Goal: Transaction & Acquisition: Purchase product/service

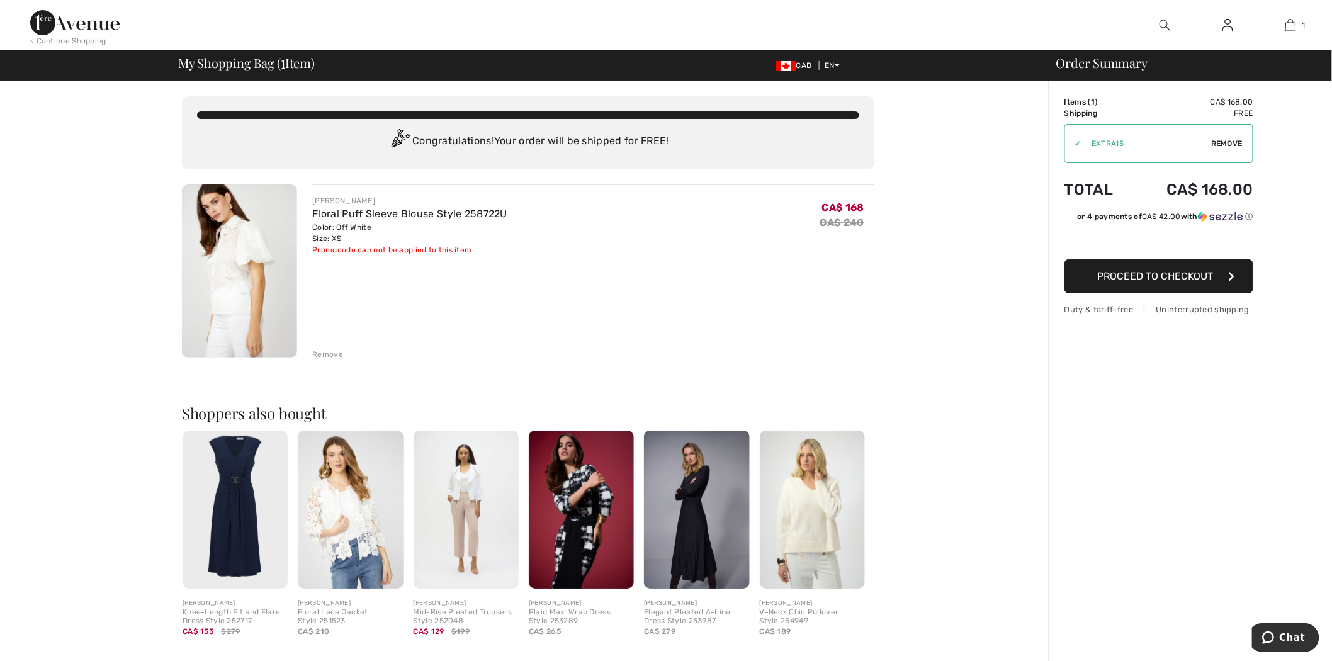
click at [1232, 140] on span "Remove" at bounding box center [1226, 143] width 31 height 11
click at [1144, 145] on input "TEXT" at bounding box center [1141, 144] width 153 height 38
type input "EXTRA15"
click at [1241, 142] on span "Apply" at bounding box center [1230, 143] width 25 height 11
click at [89, 19] on img at bounding box center [74, 22] width 89 height 25
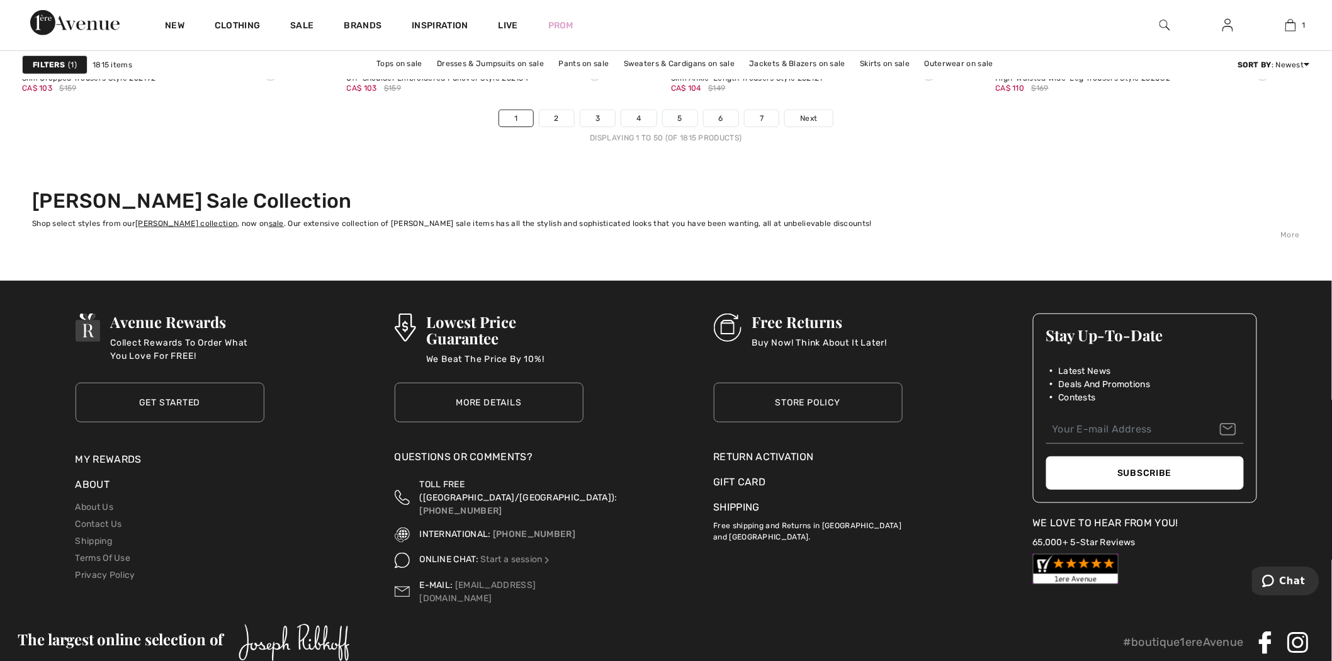
scroll to position [8025, 0]
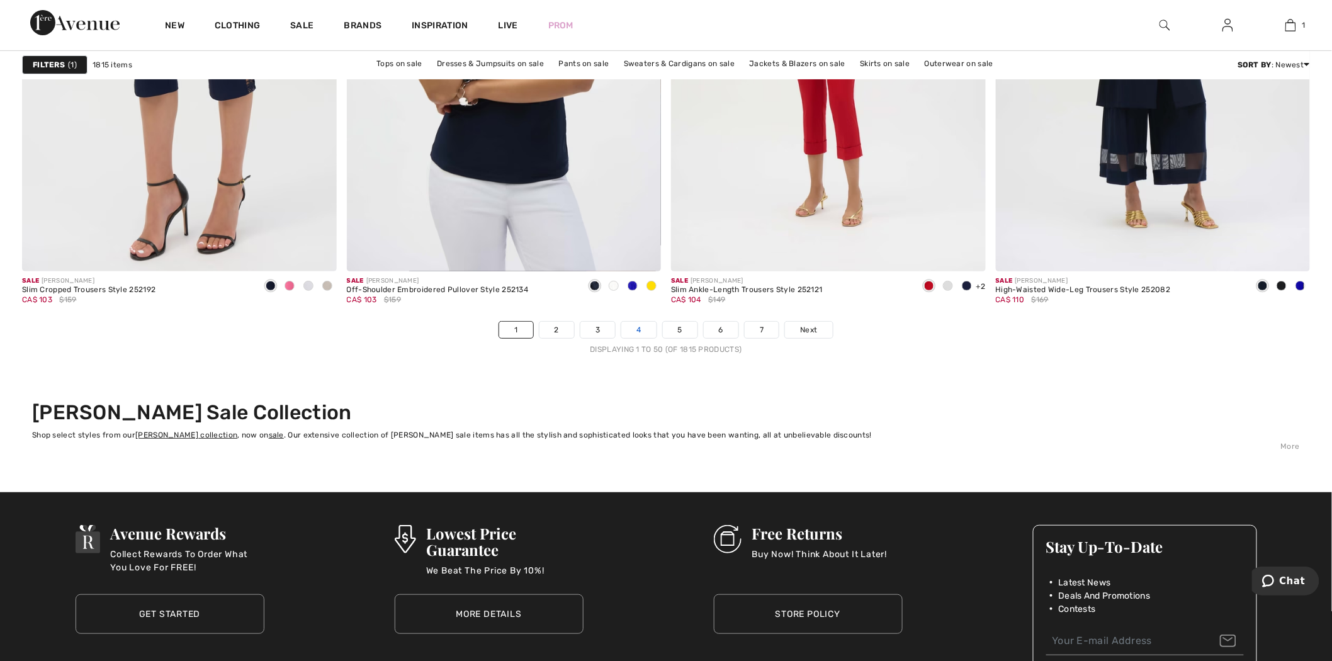
click at [628, 332] on link "4" at bounding box center [638, 330] width 35 height 16
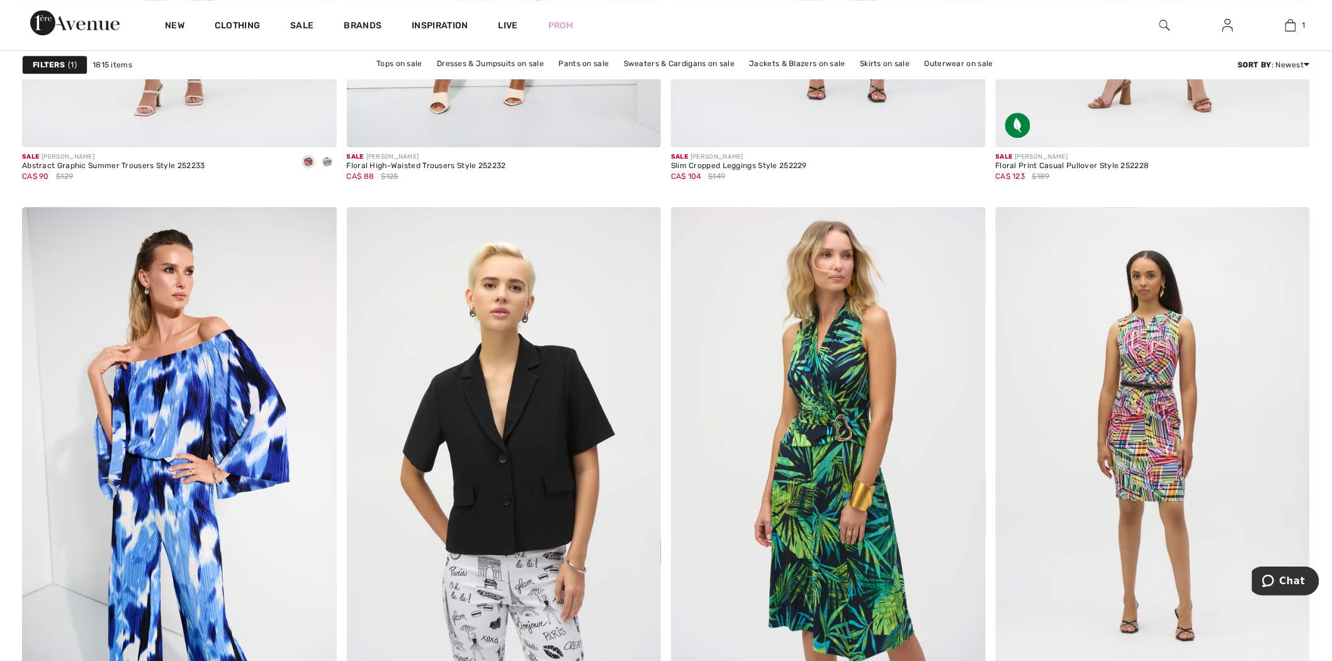
scroll to position [8080, 0]
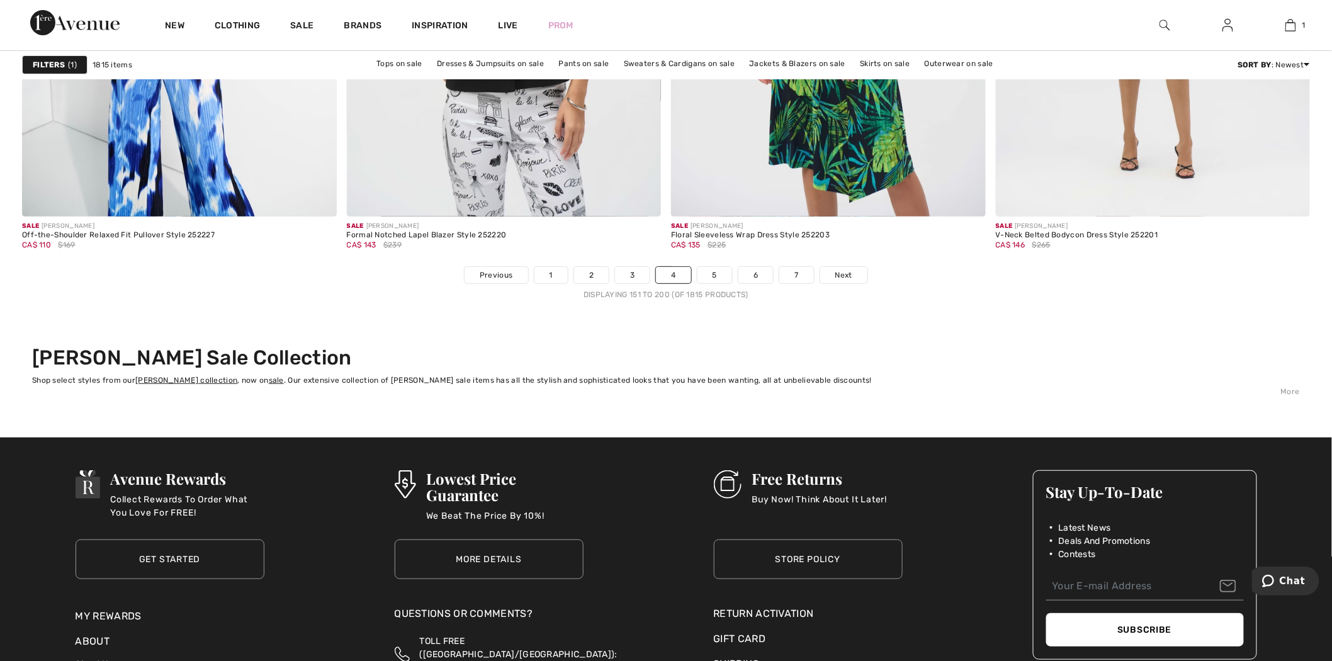
drag, startPoint x: 1342, startPoint y: 104, endPoint x: 50, endPoint y: 18, distance: 1294.5
click at [755, 281] on link "6" at bounding box center [755, 275] width 35 height 16
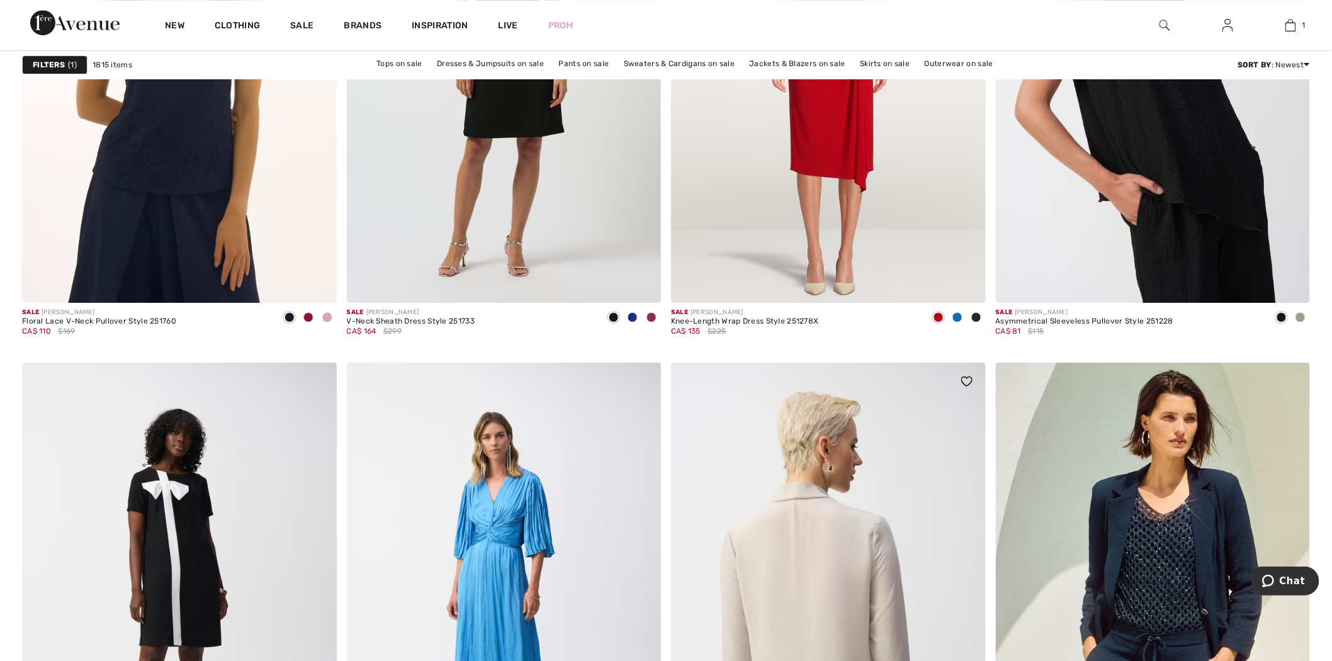
scroll to position [5944, 0]
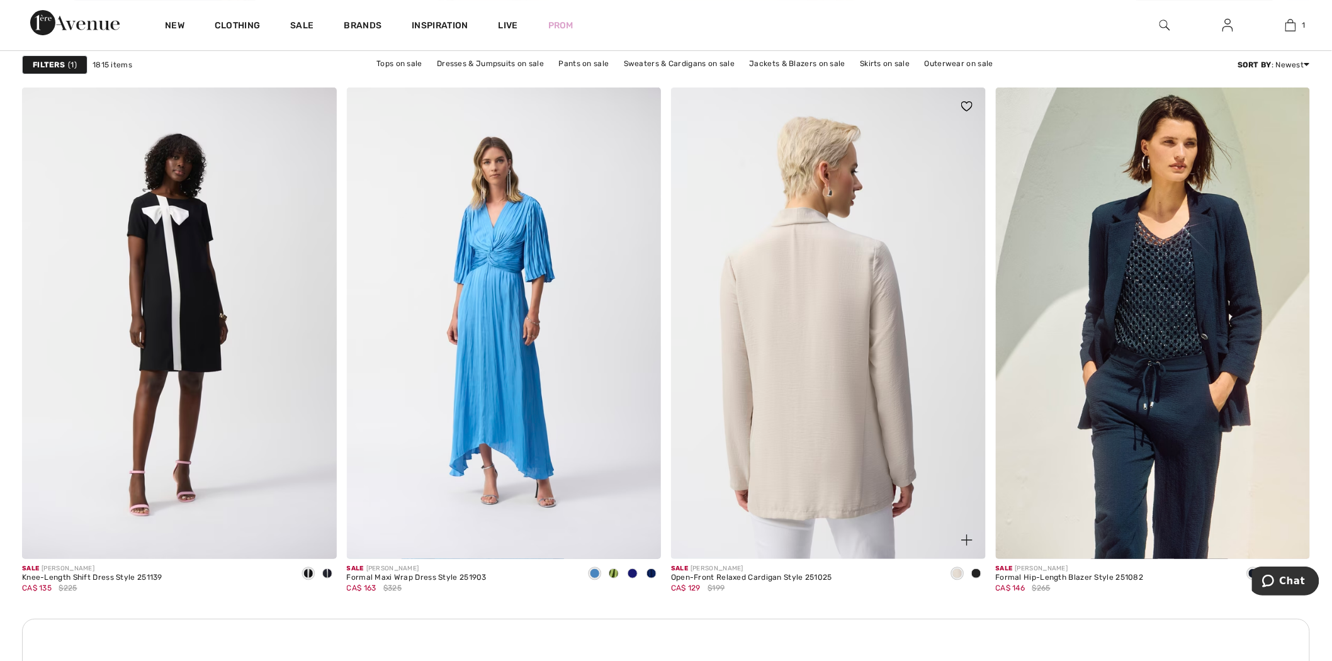
click at [861, 361] on img at bounding box center [828, 322] width 315 height 471
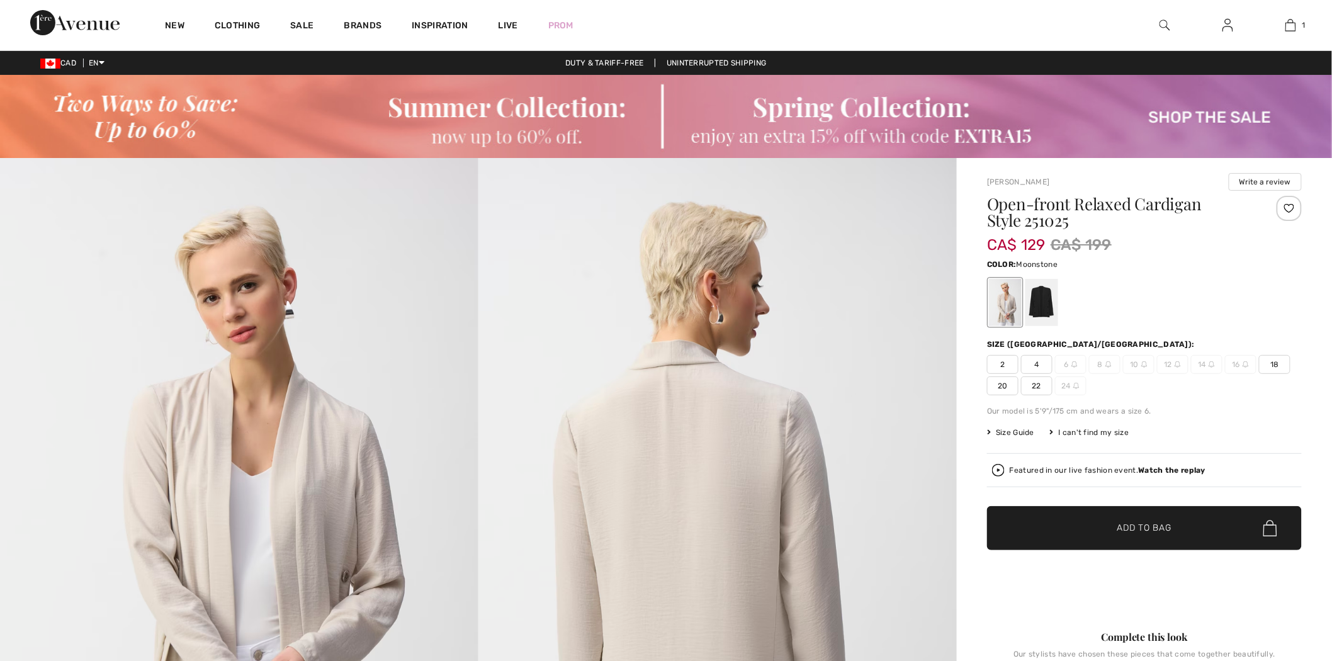
click at [1035, 360] on span "4" at bounding box center [1036, 364] width 31 height 19
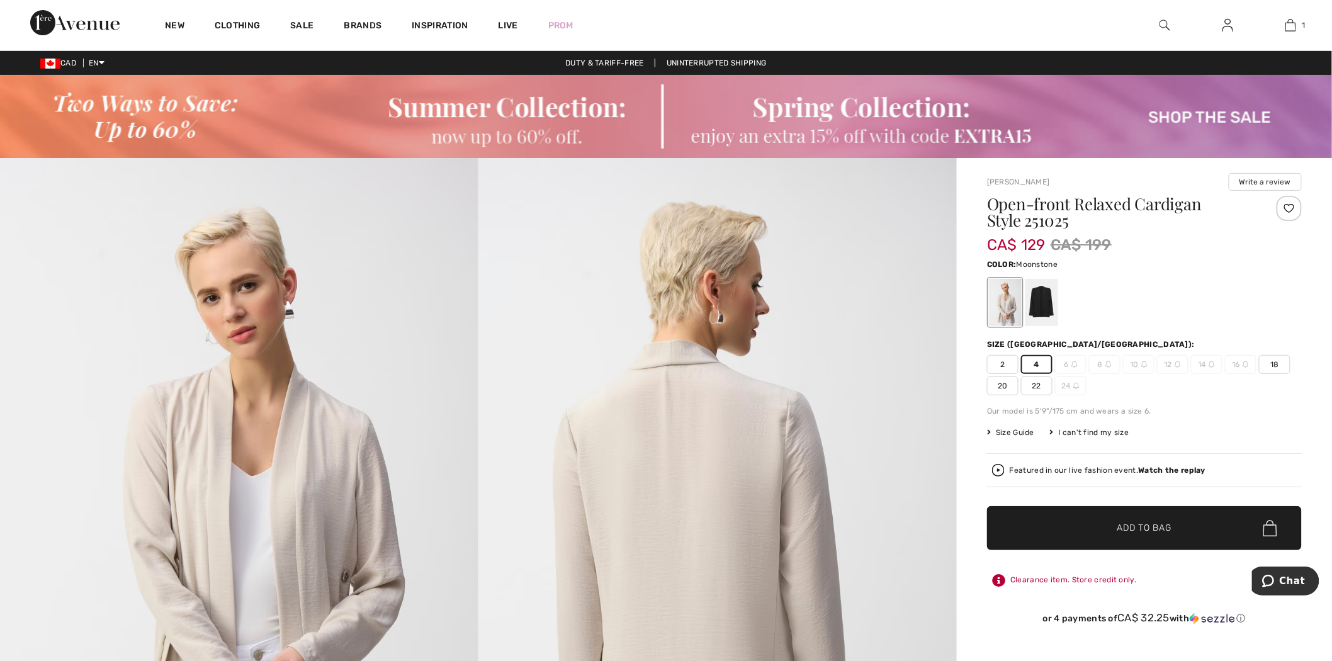
click at [1163, 523] on span "Add to Bag" at bounding box center [1144, 528] width 54 height 13
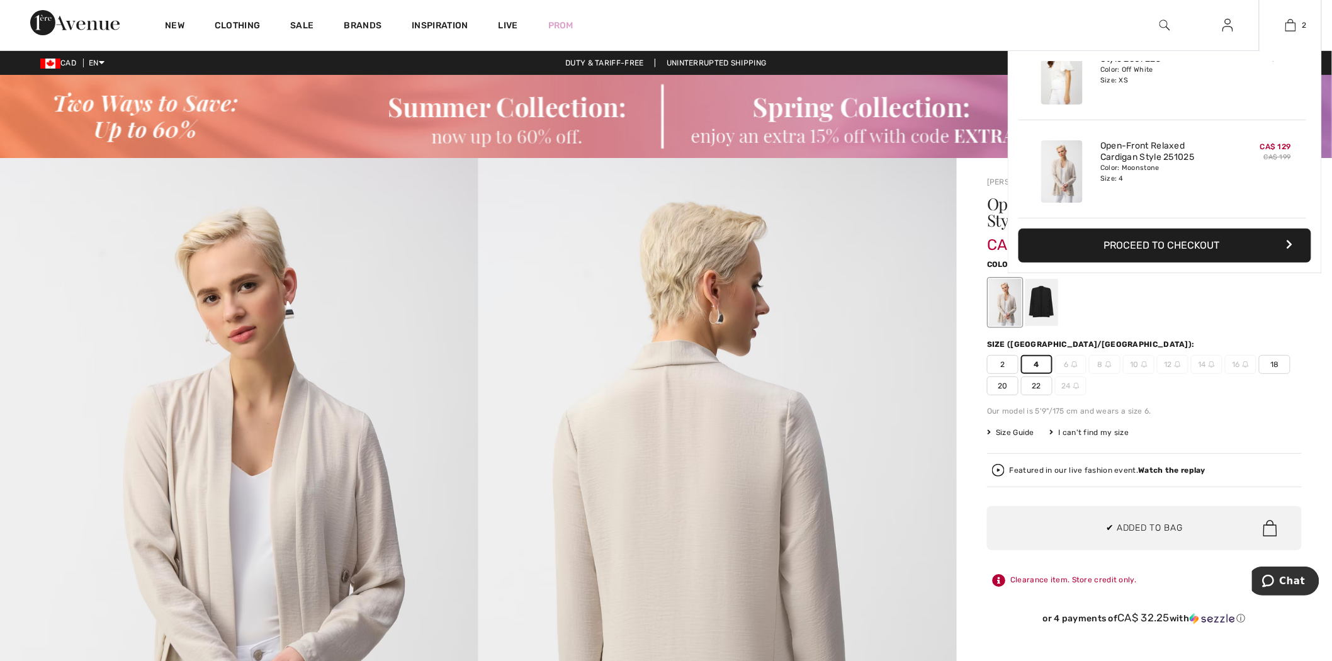
click at [1178, 237] on button "Proceed to Checkout" at bounding box center [1164, 245] width 293 height 34
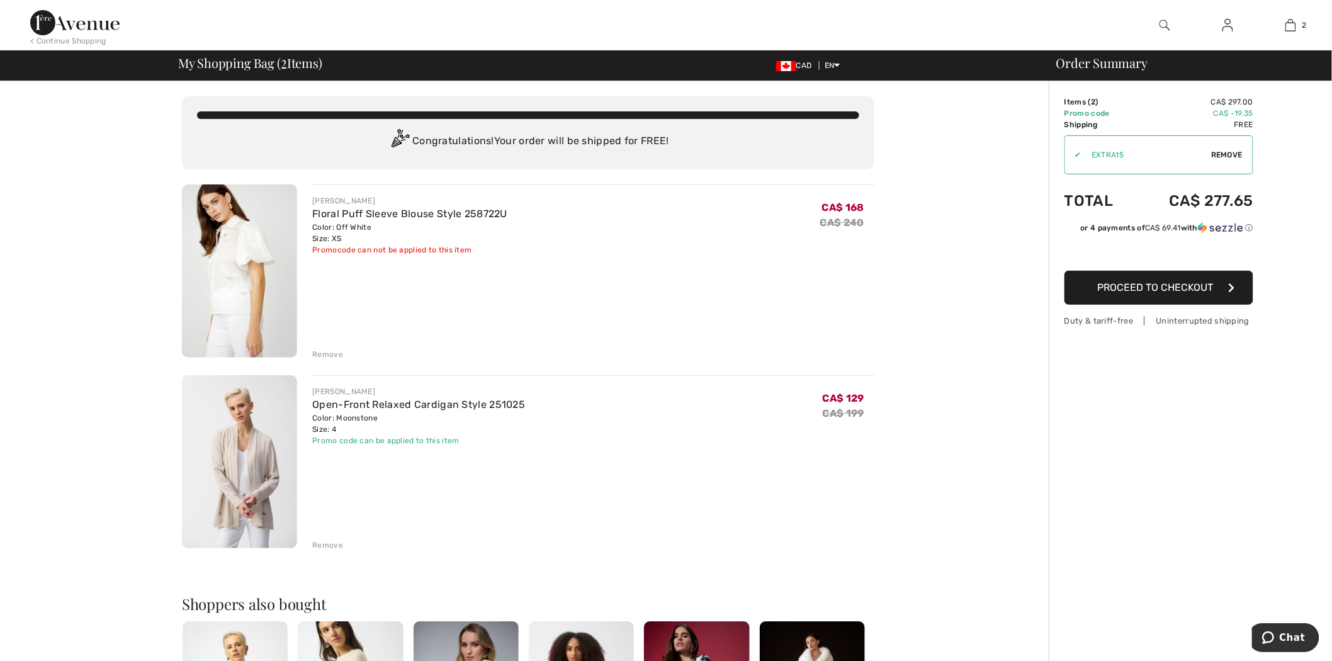
click at [1163, 23] on img at bounding box center [1164, 25] width 11 height 15
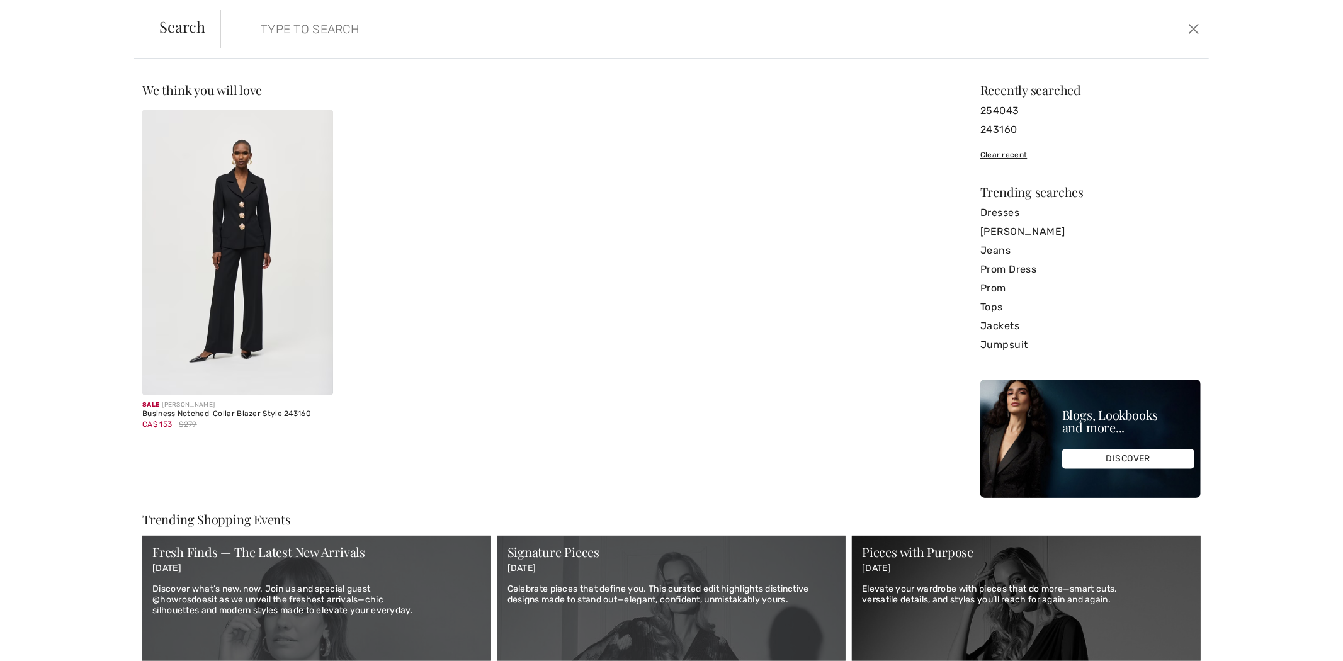
paste input "254043"
type input "254043"
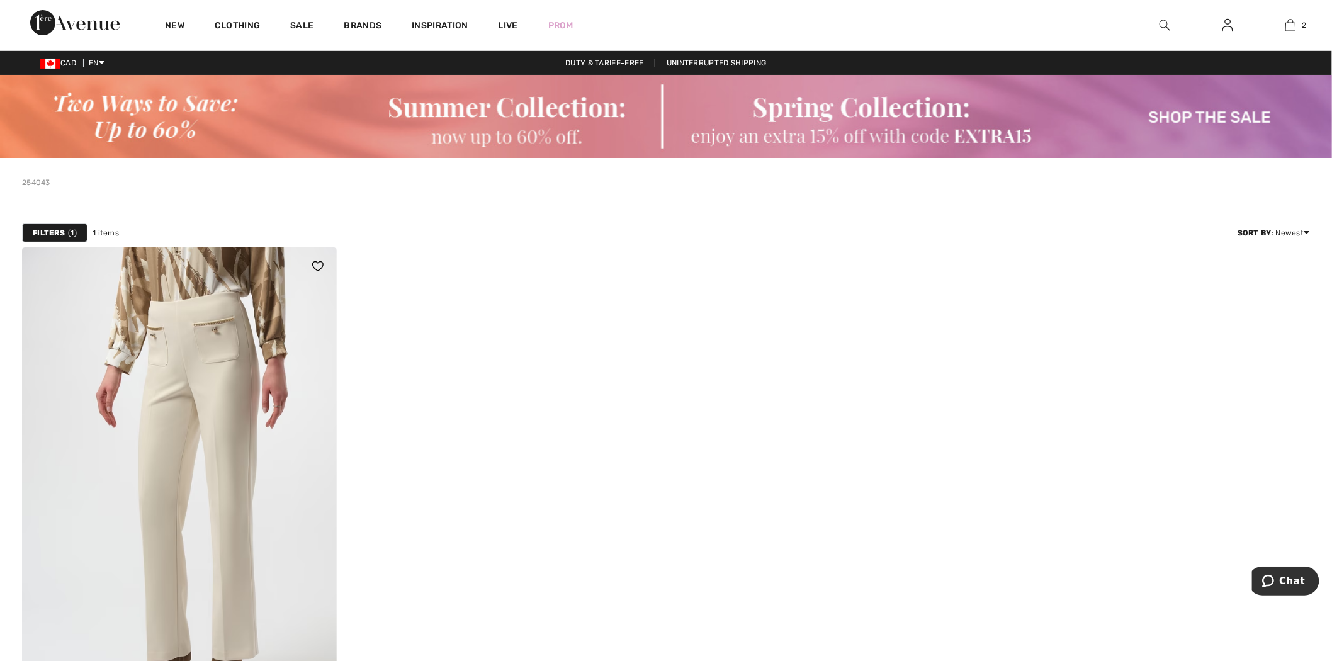
click at [128, 378] on img at bounding box center [179, 482] width 315 height 471
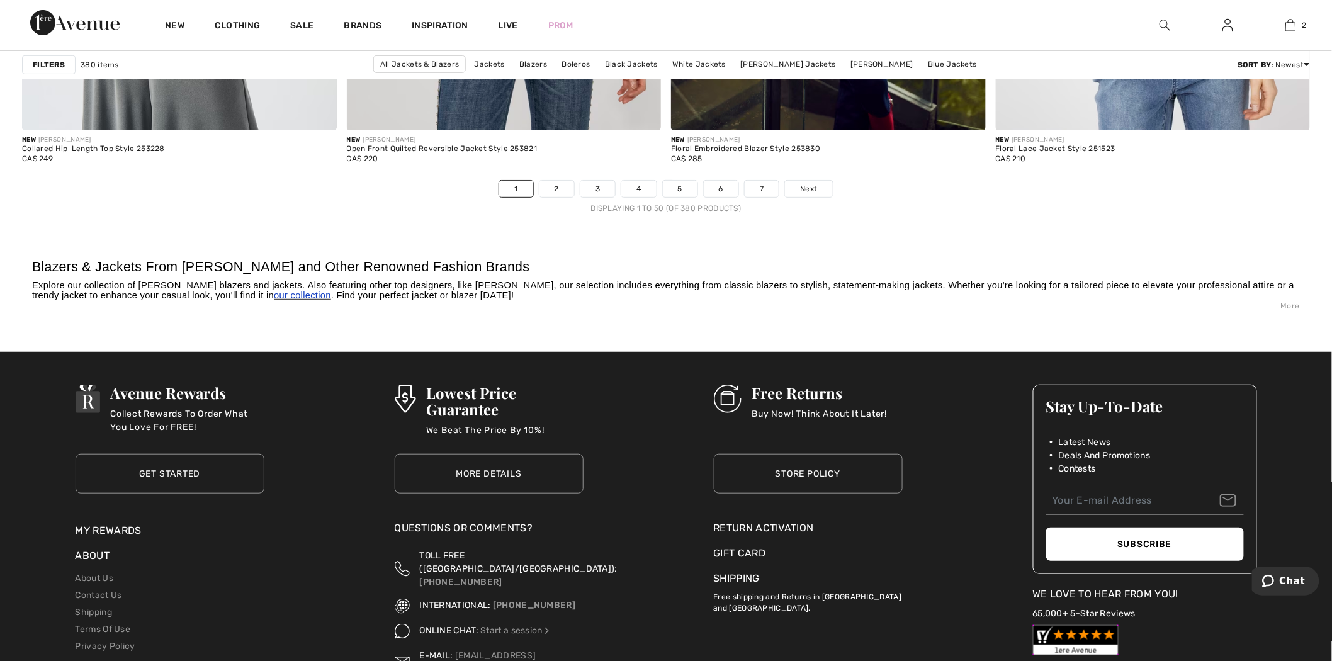
scroll to position [8154, 0]
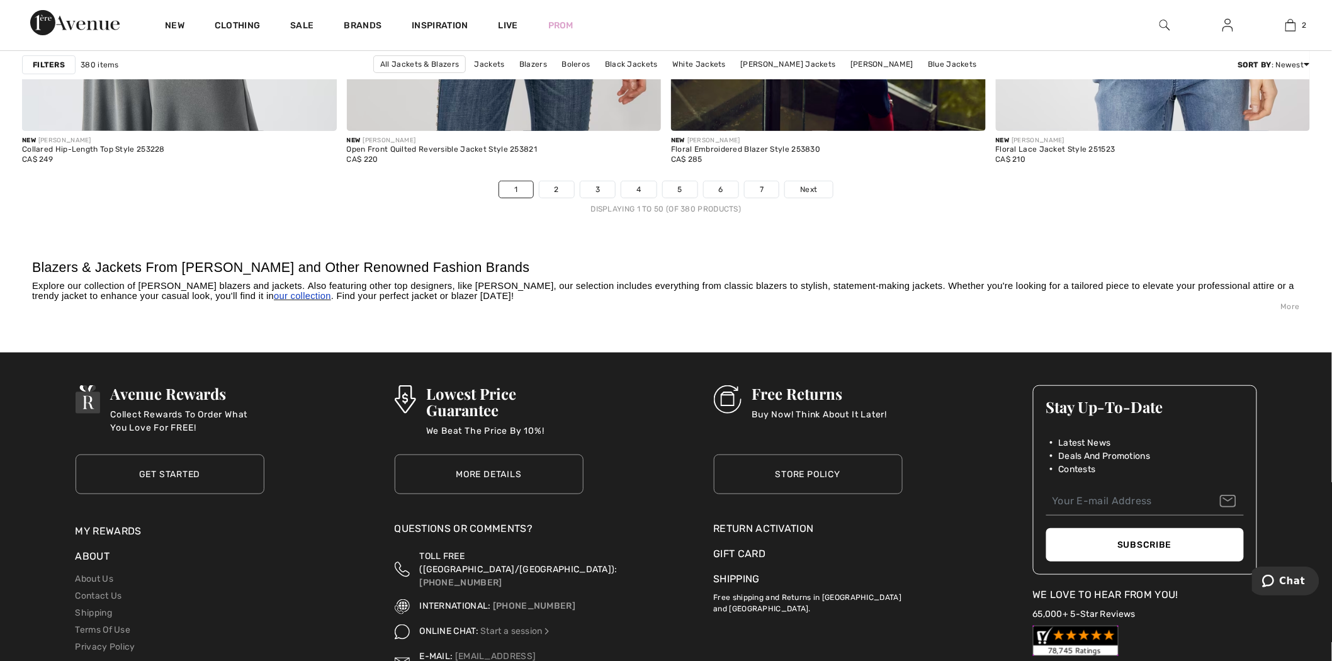
click at [1162, 22] on img at bounding box center [1164, 25] width 11 height 15
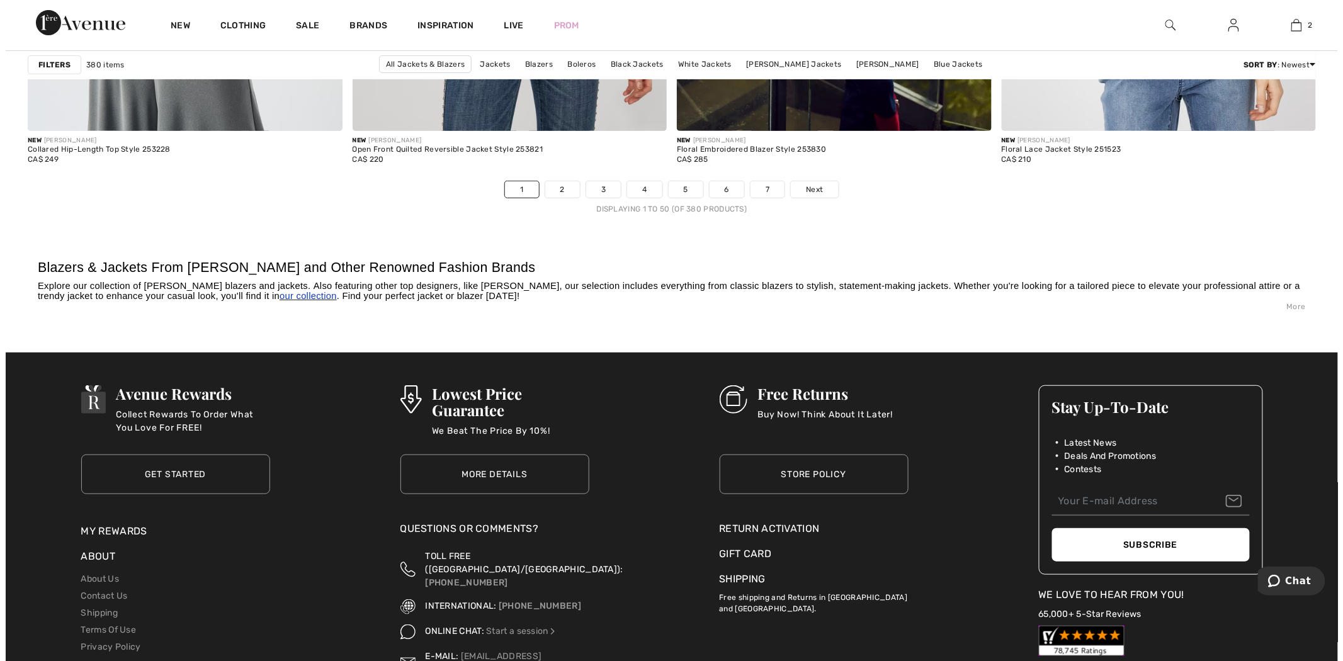
scroll to position [8210, 0]
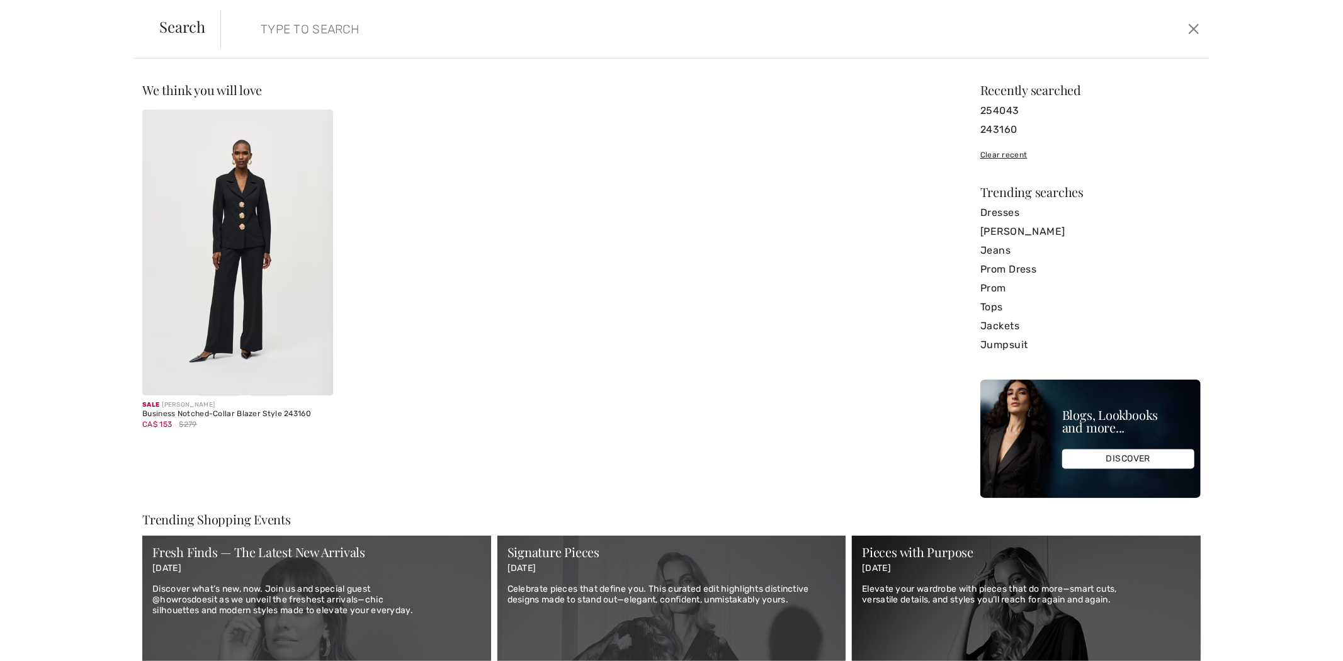
paste input "253783"
type input "253783"
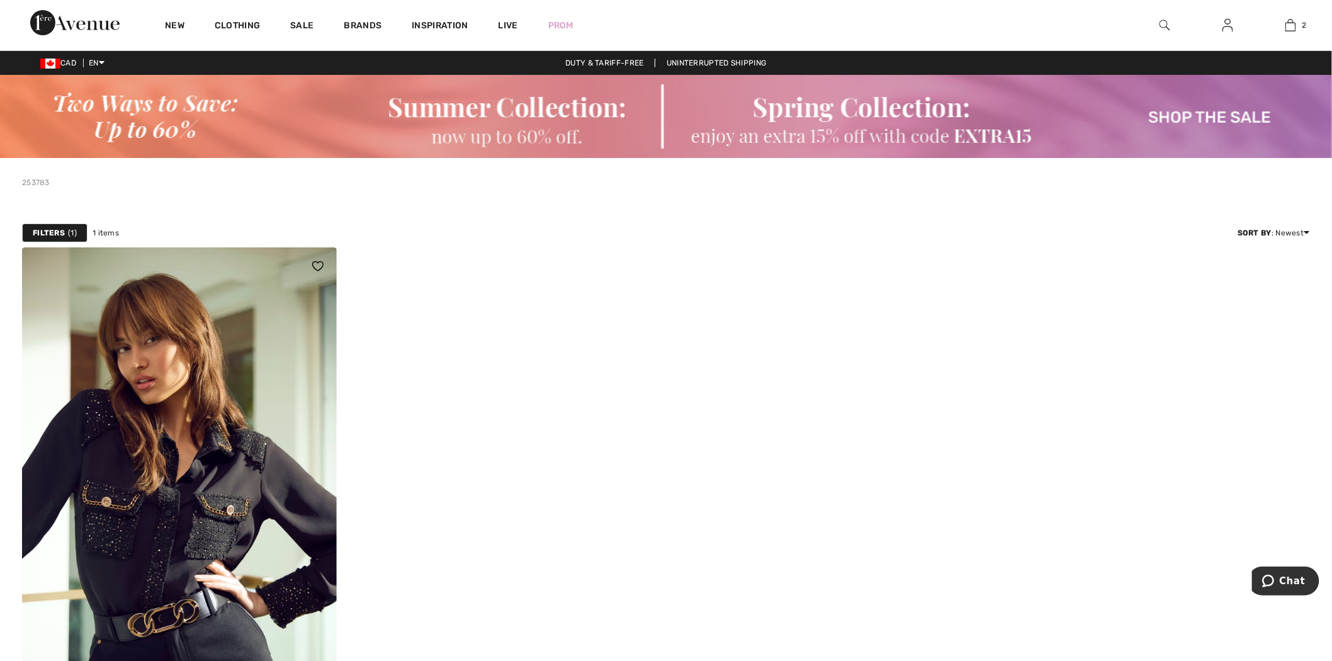
click at [219, 469] on img at bounding box center [179, 482] width 315 height 471
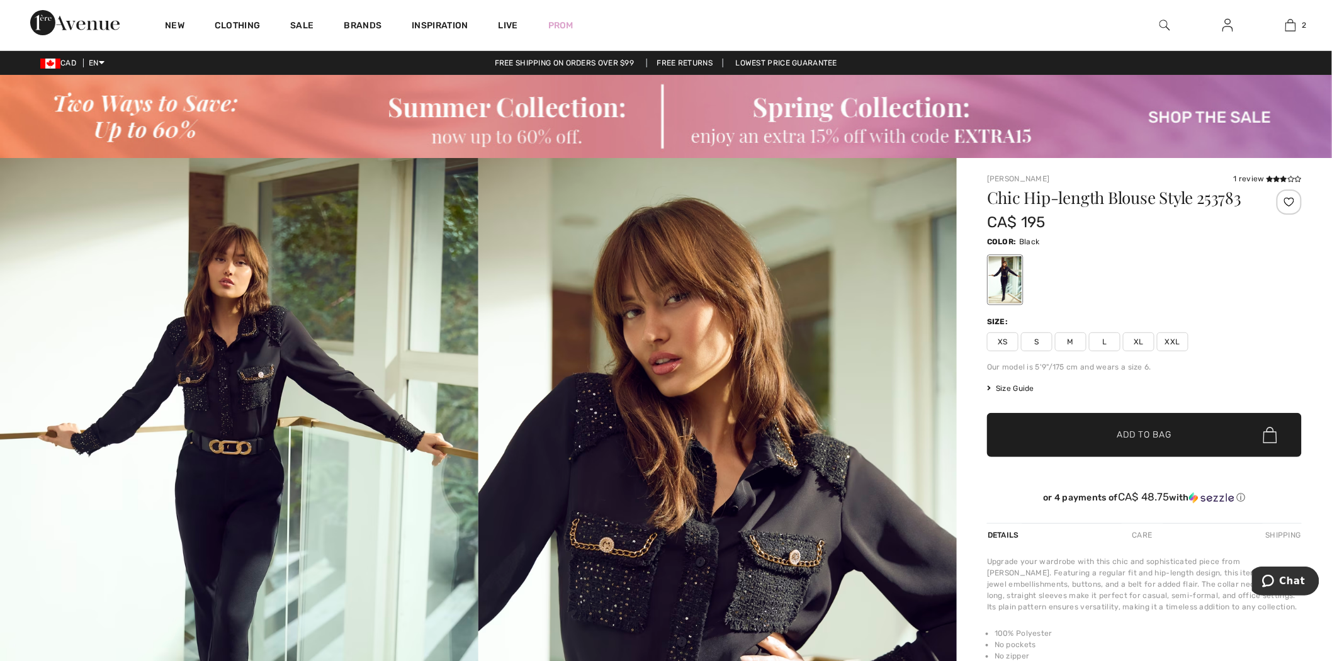
click at [1122, 276] on div at bounding box center [1144, 280] width 315 height 52
click at [1148, 273] on div at bounding box center [1144, 280] width 315 height 52
drag, startPoint x: 1125, startPoint y: 272, endPoint x: 1168, endPoint y: 271, distance: 42.8
click at [1148, 272] on div at bounding box center [1144, 280] width 315 height 52
click at [1219, 268] on div at bounding box center [1144, 280] width 315 height 52
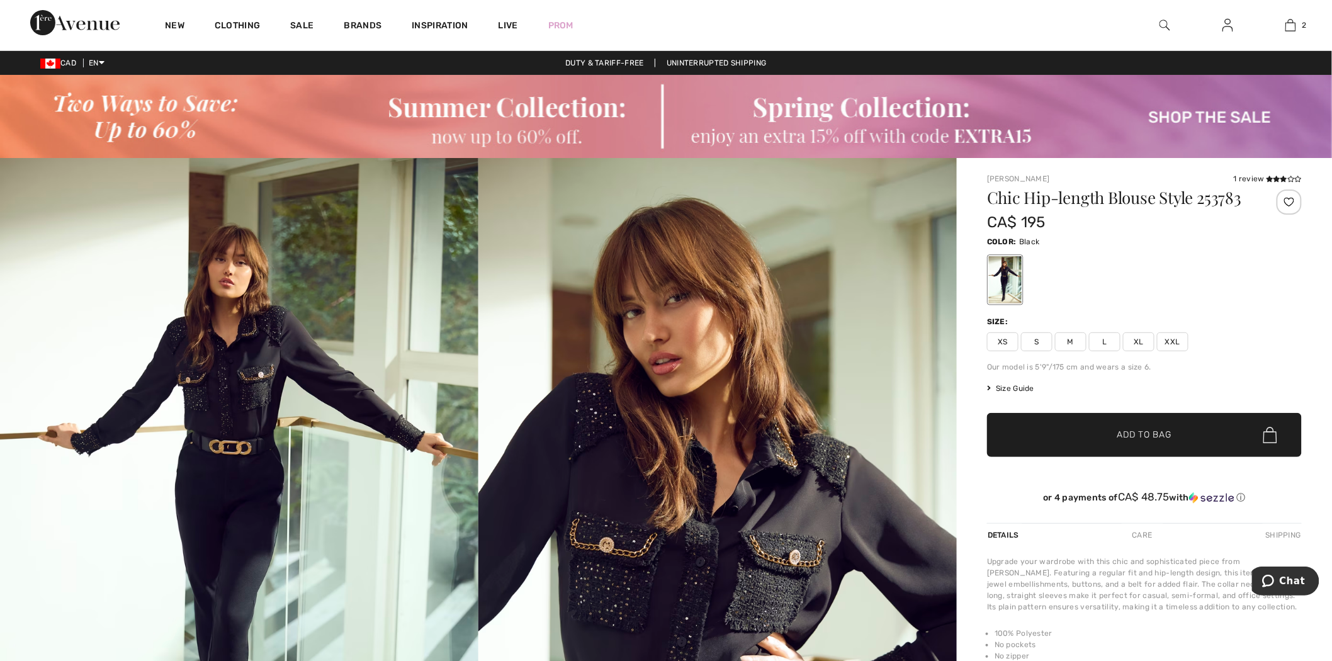
click at [1172, 29] on div at bounding box center [1164, 25] width 63 height 50
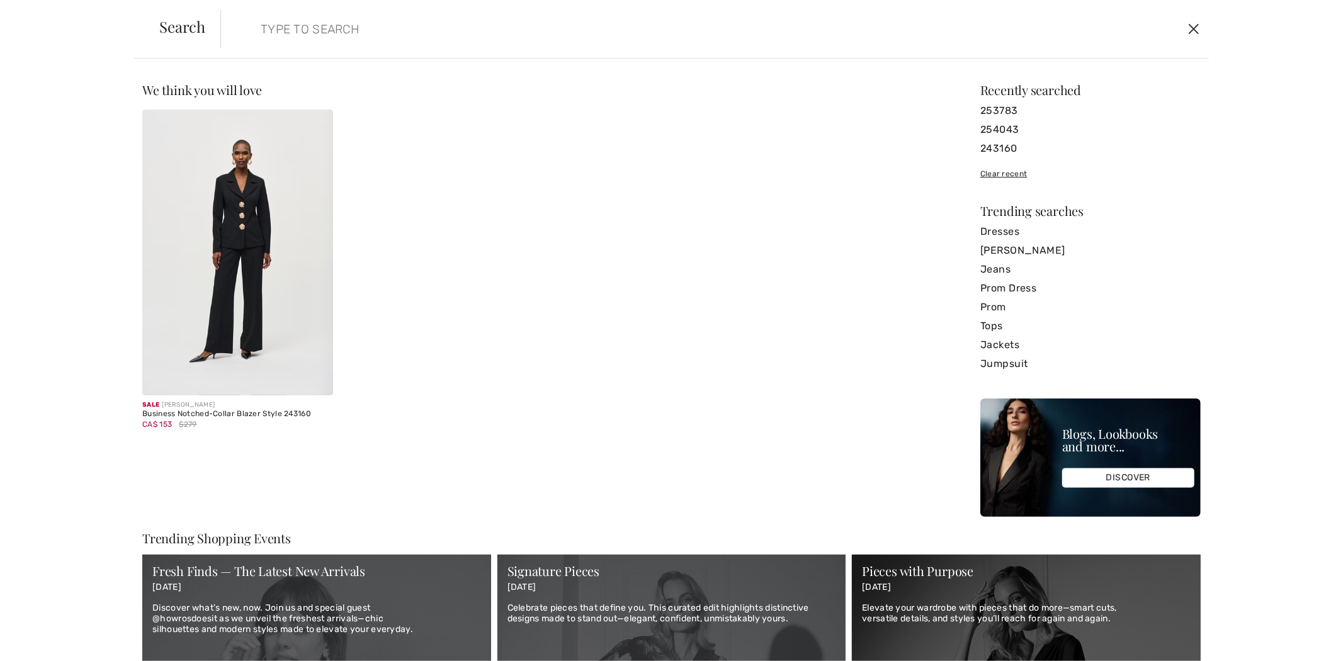
paste input "253928"
type input "253928"
